Goal: Navigation & Orientation: Find specific page/section

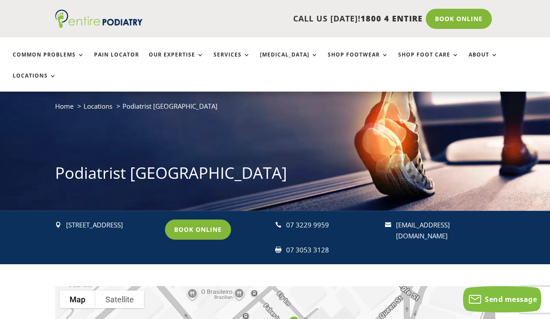
click at [193, 219] on link "Book Online" at bounding box center [198, 229] width 66 height 20
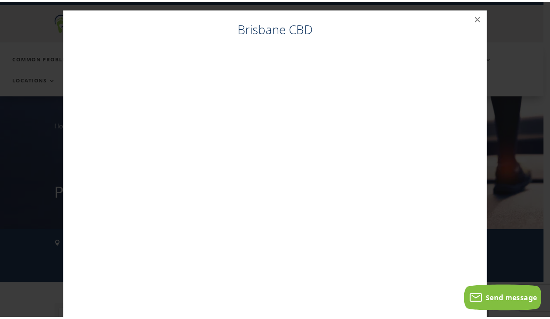
scroll to position [9, 0]
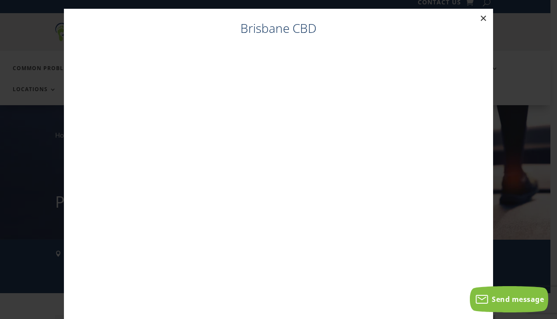
click at [477, 15] on button "×" at bounding box center [483, 18] width 19 height 19
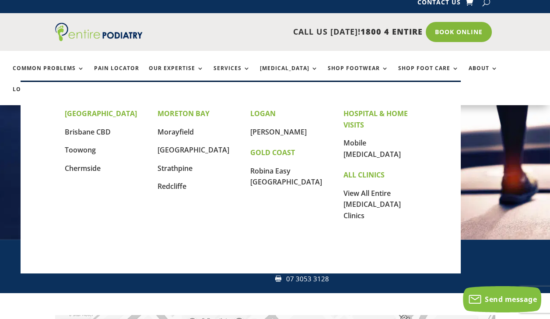
click at [56, 86] on link "Locations" at bounding box center [35, 95] width 44 height 19
